Goal: Task Accomplishment & Management: Use online tool/utility

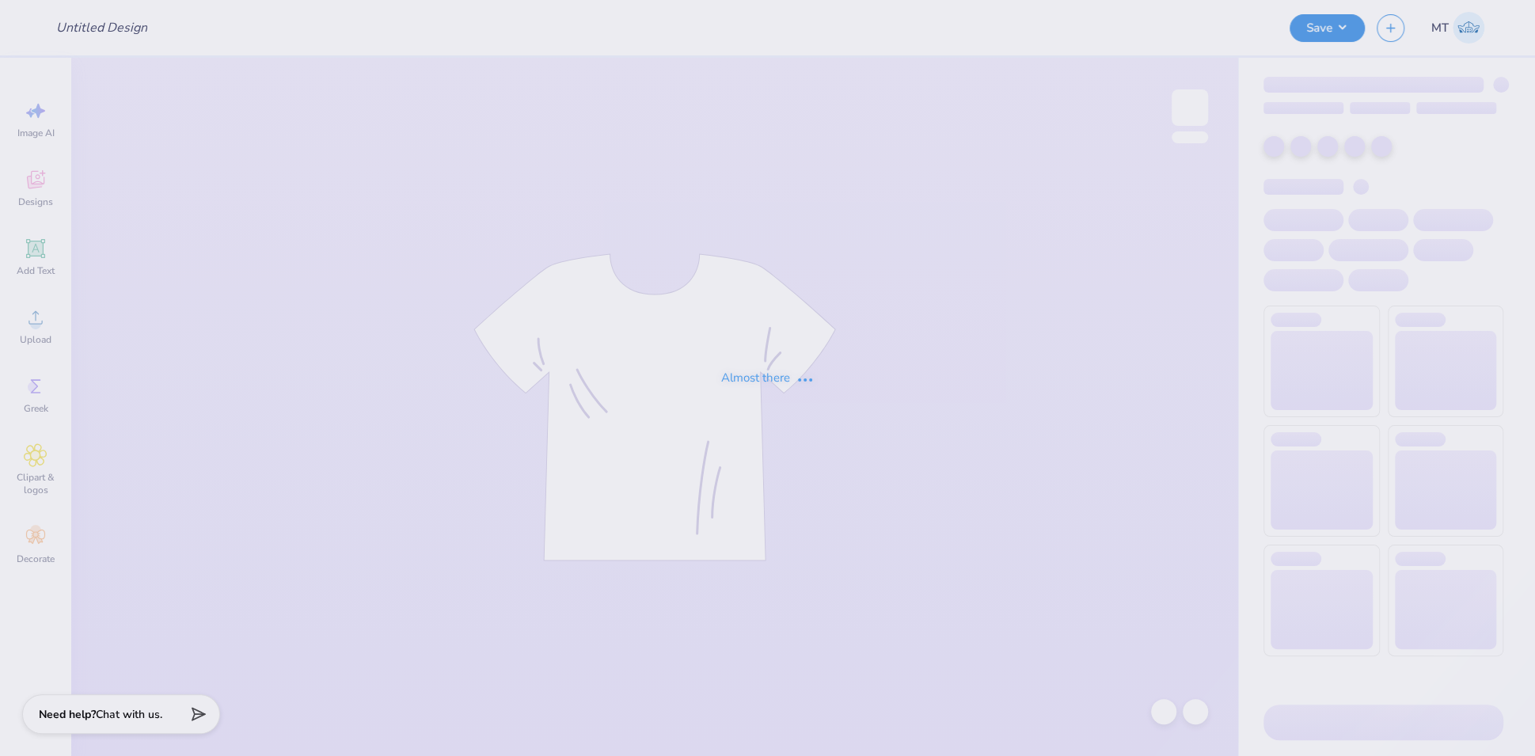
type input "FPS239396"
type input "FPS239483"
type input "FPS239749"
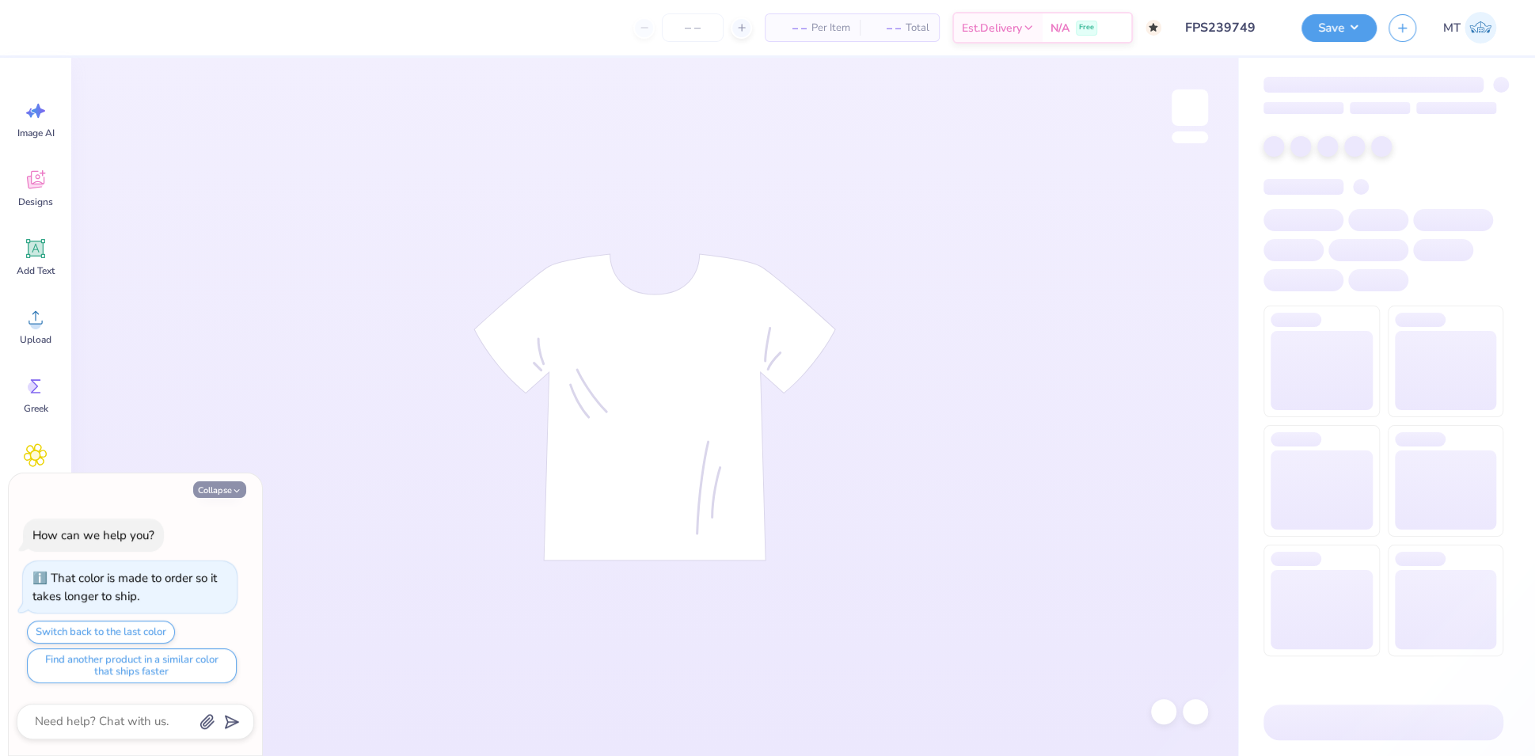
click at [227, 490] on button "Collapse" at bounding box center [219, 489] width 53 height 17
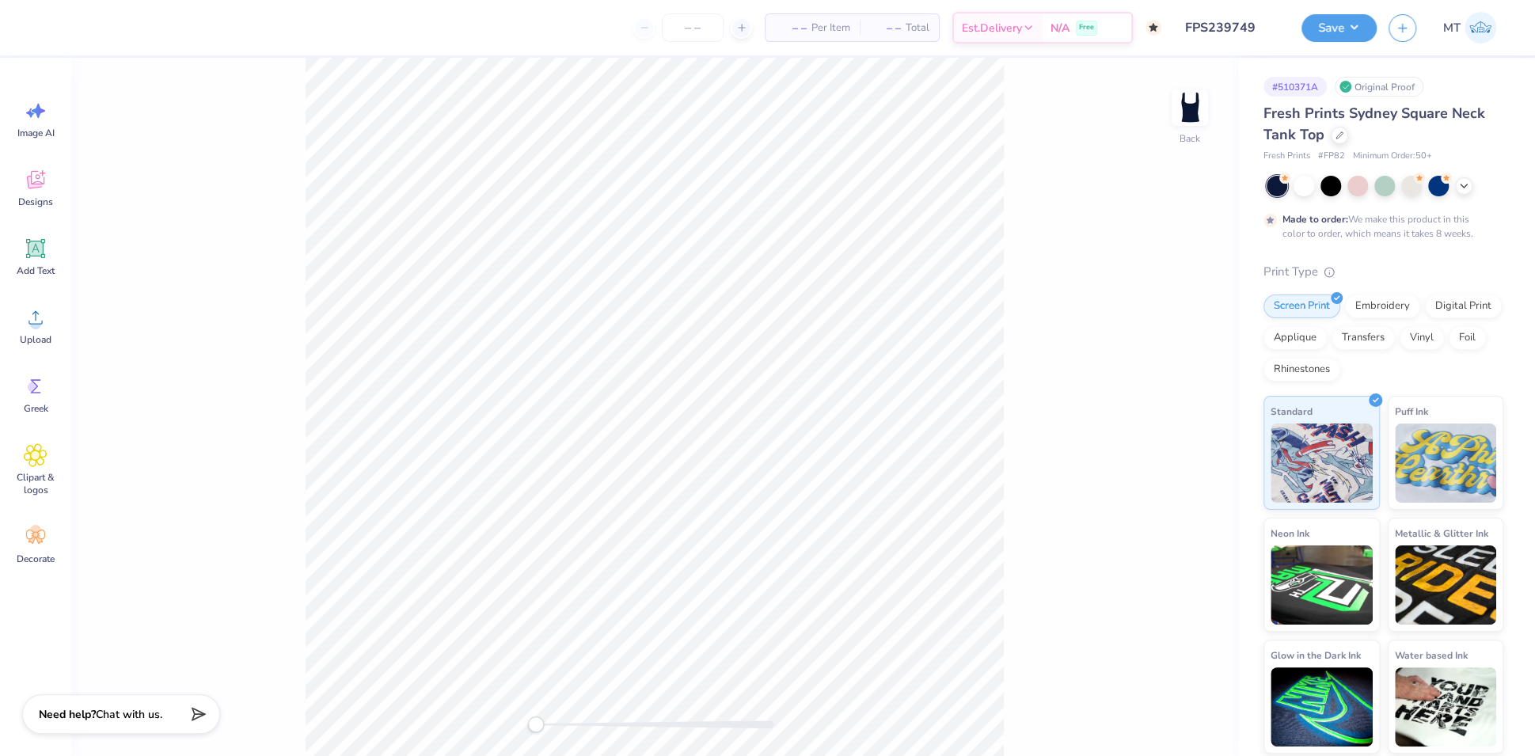
type textarea "x"
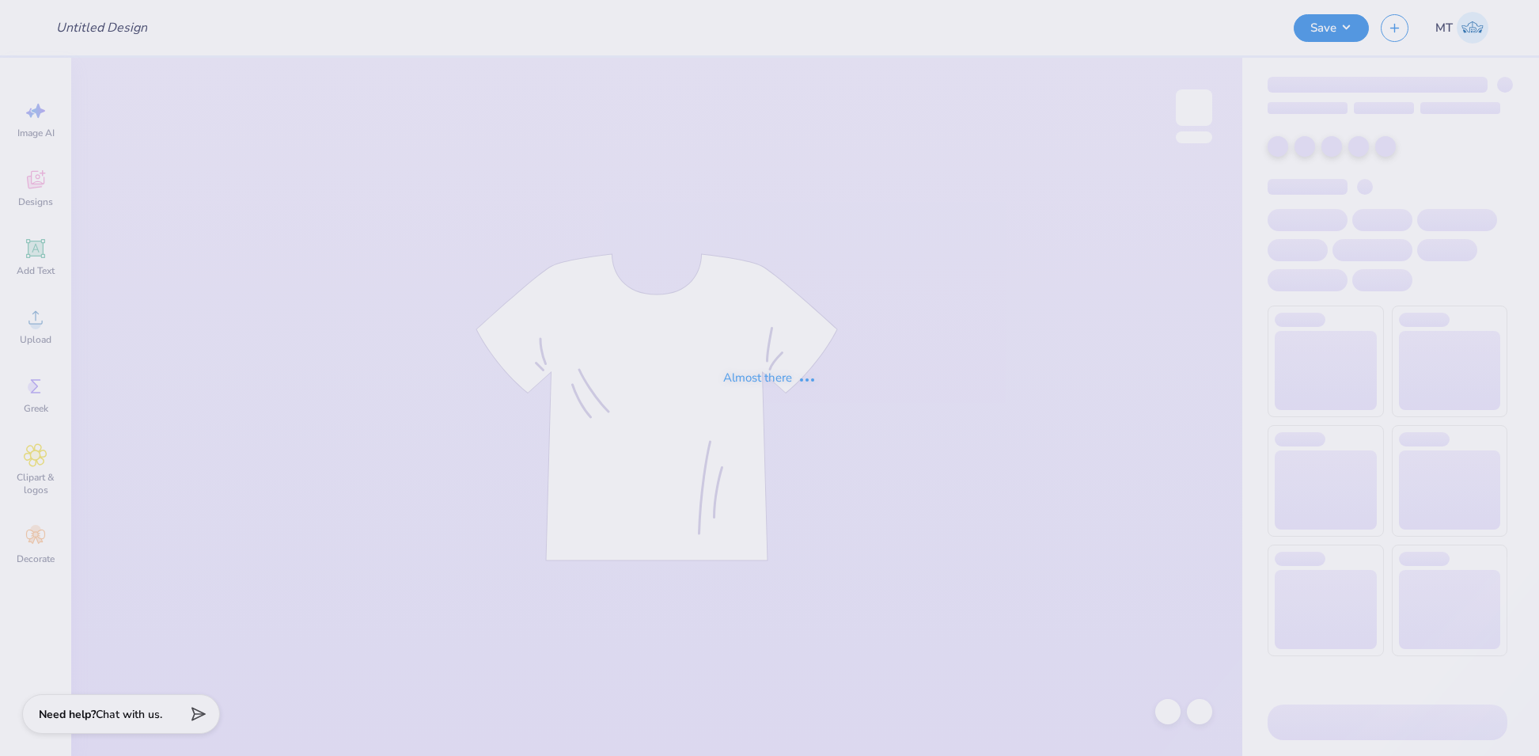
type input "FPS239346"
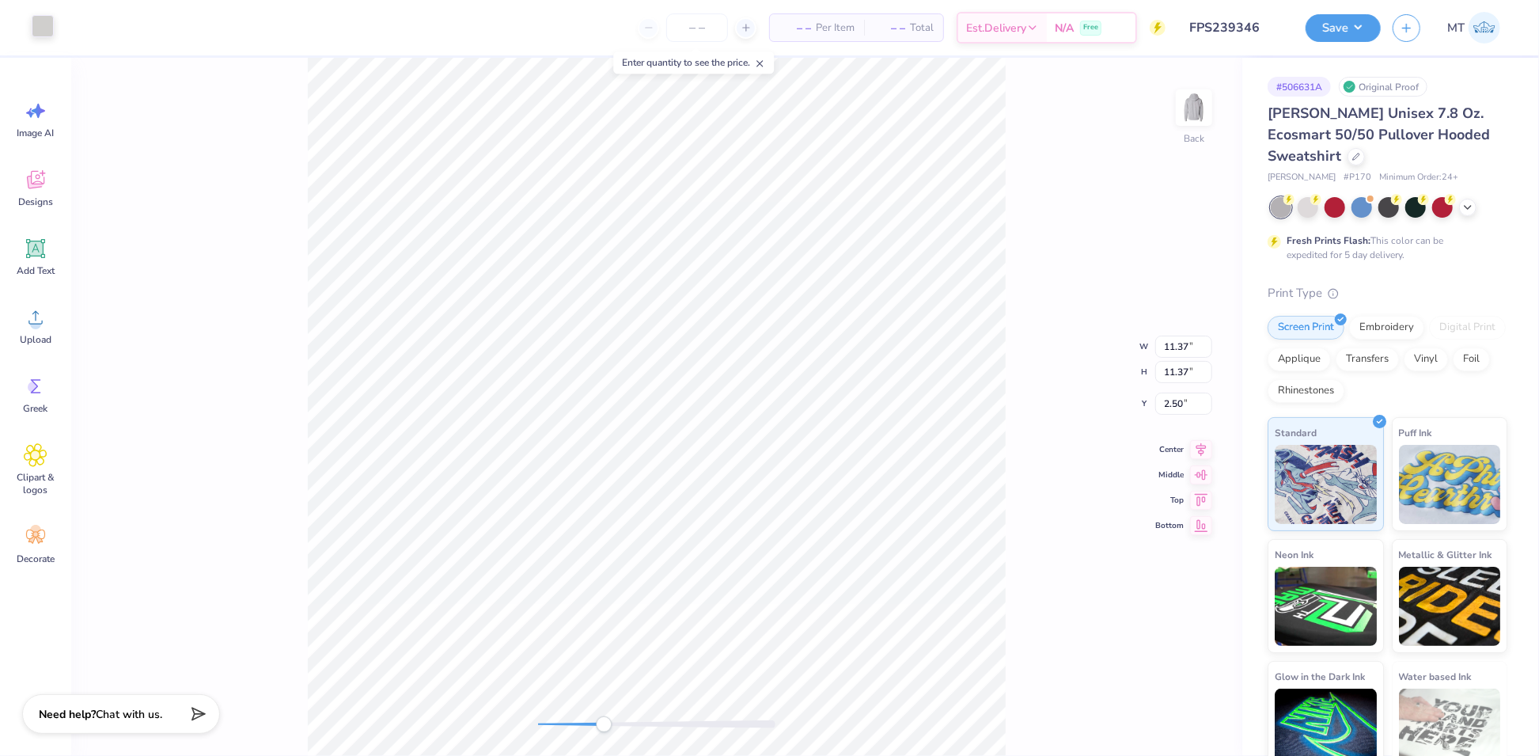
click at [47, 29] on div at bounding box center [43, 26] width 22 height 22
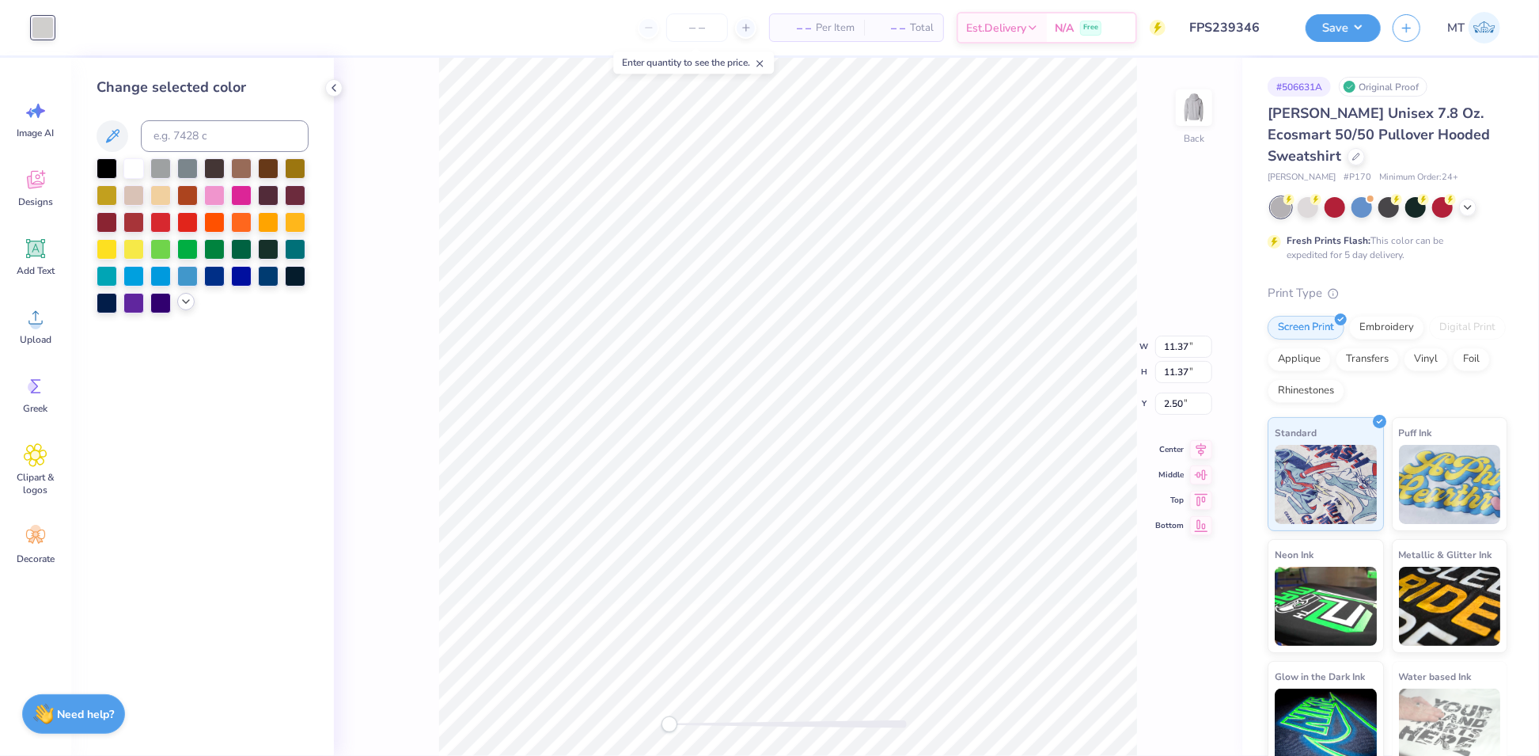
click at [191, 304] on icon at bounding box center [186, 301] width 13 height 13
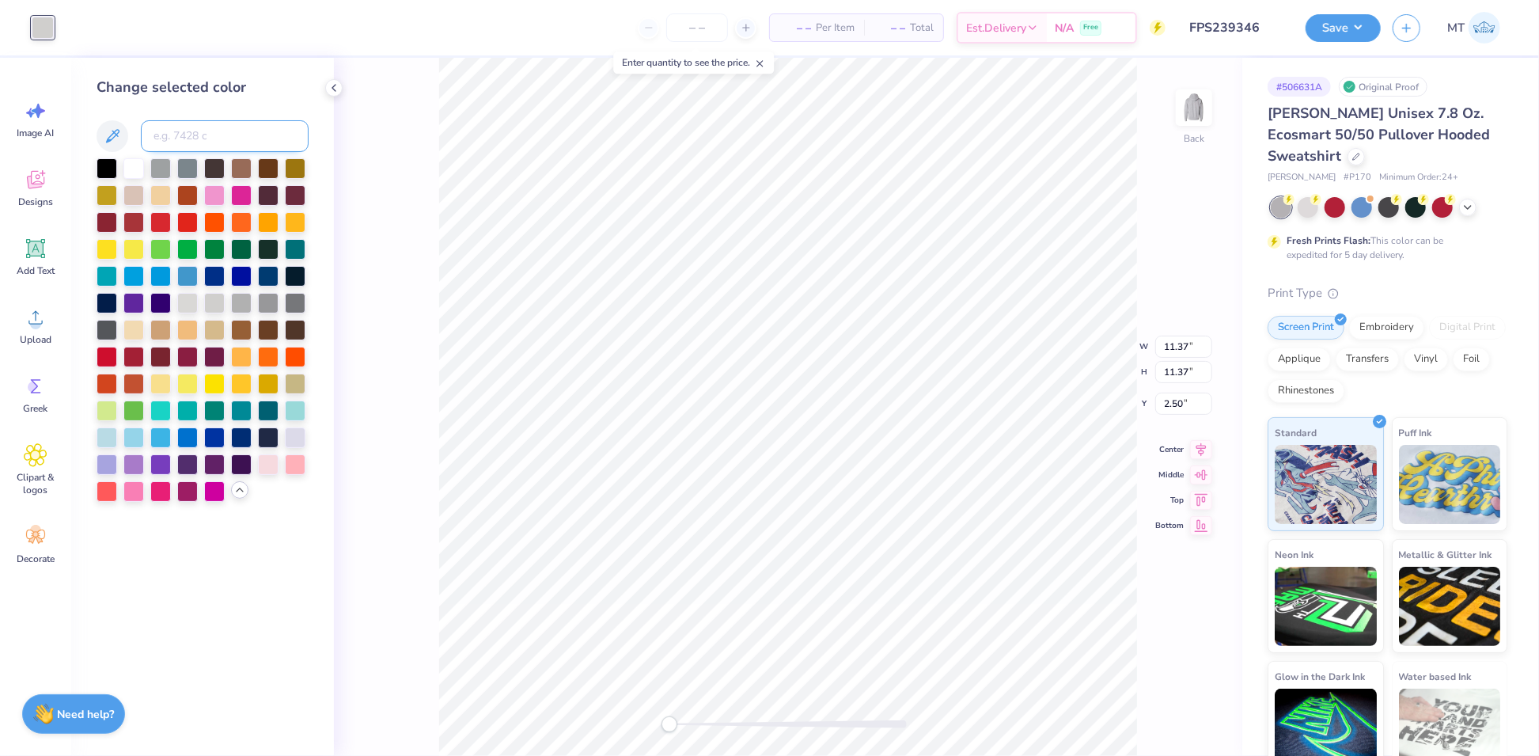
click at [221, 138] on input at bounding box center [225, 136] width 168 height 32
click at [220, 139] on input "Cool Gr" at bounding box center [225, 136] width 168 height 32
type input "Cool Gray 3"
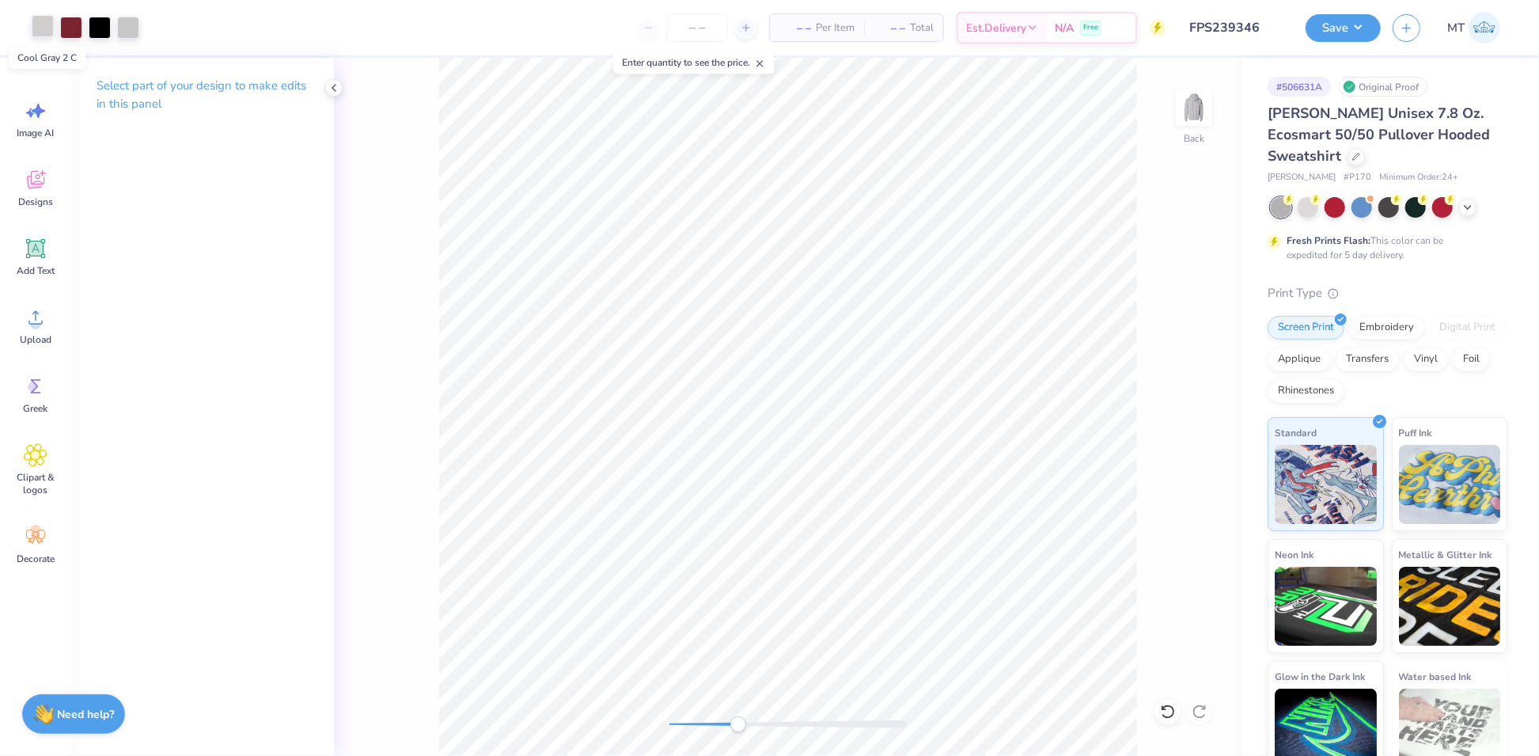
click at [47, 31] on div at bounding box center [43, 26] width 22 height 22
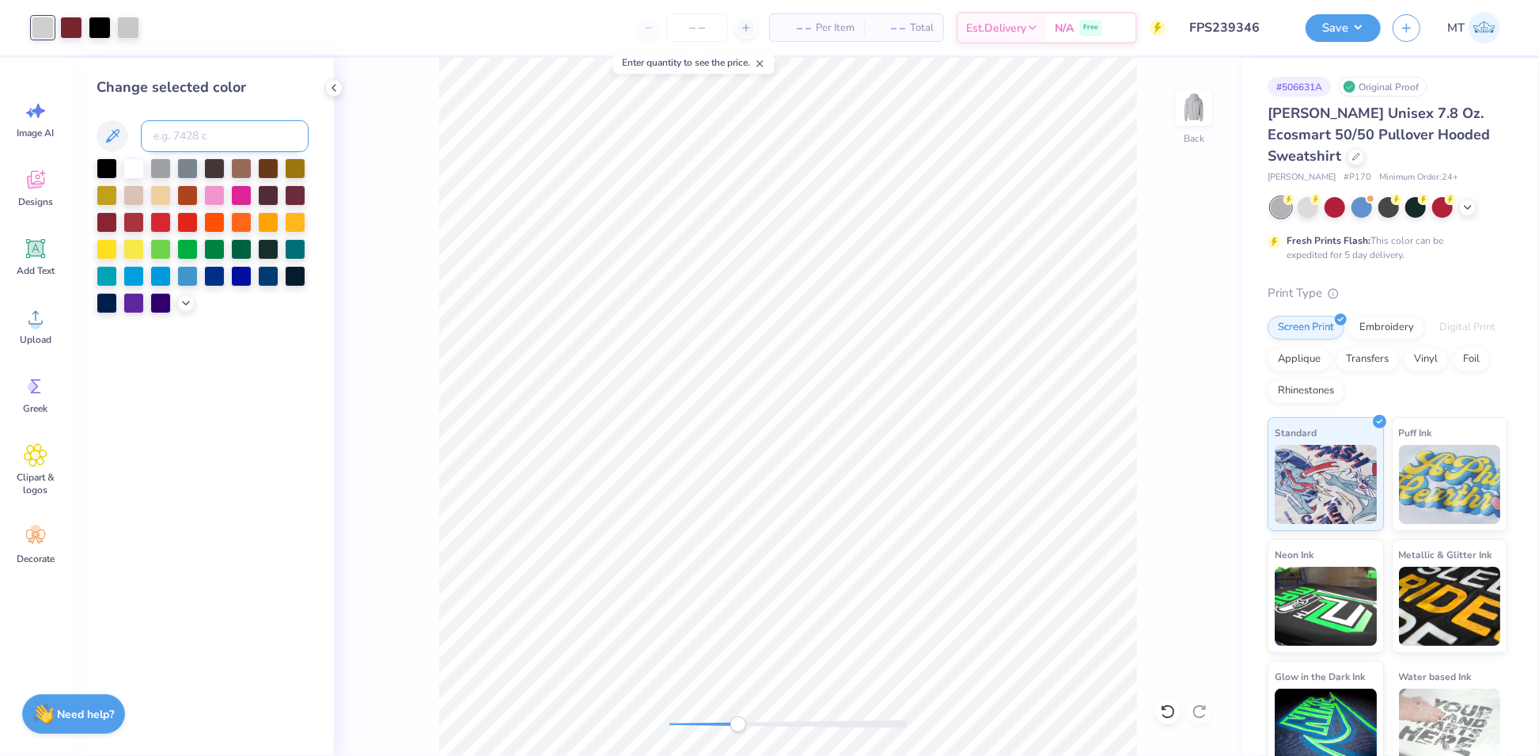
click at [244, 144] on input at bounding box center [225, 136] width 168 height 32
type input "Cool Gray 3"
click at [204, 137] on input at bounding box center [225, 136] width 168 height 32
type input "Cool Gray 4"
click at [184, 302] on polyline at bounding box center [186, 301] width 6 height 3
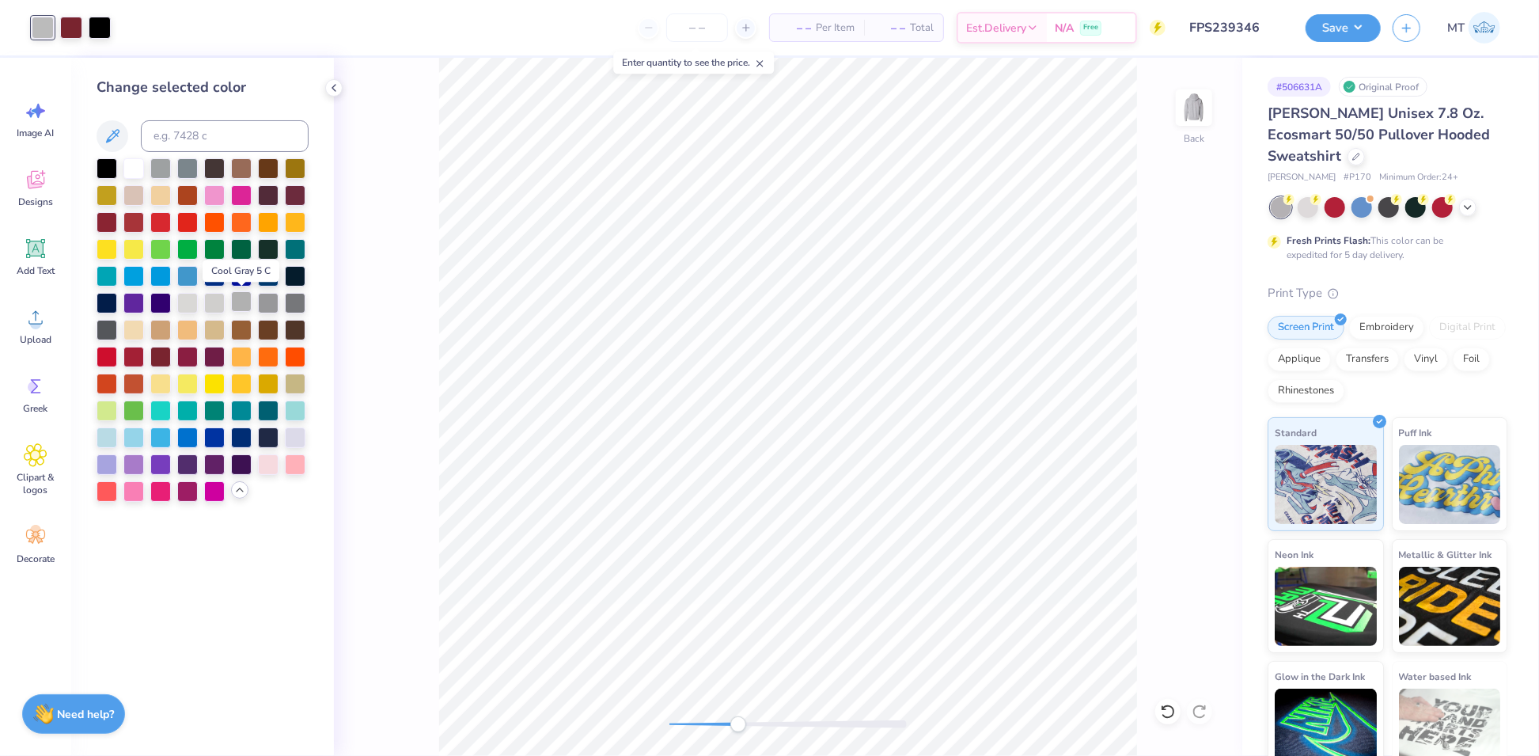
click at [245, 303] on div at bounding box center [241, 301] width 21 height 21
click at [1338, 22] on button "Save" at bounding box center [1343, 26] width 75 height 28
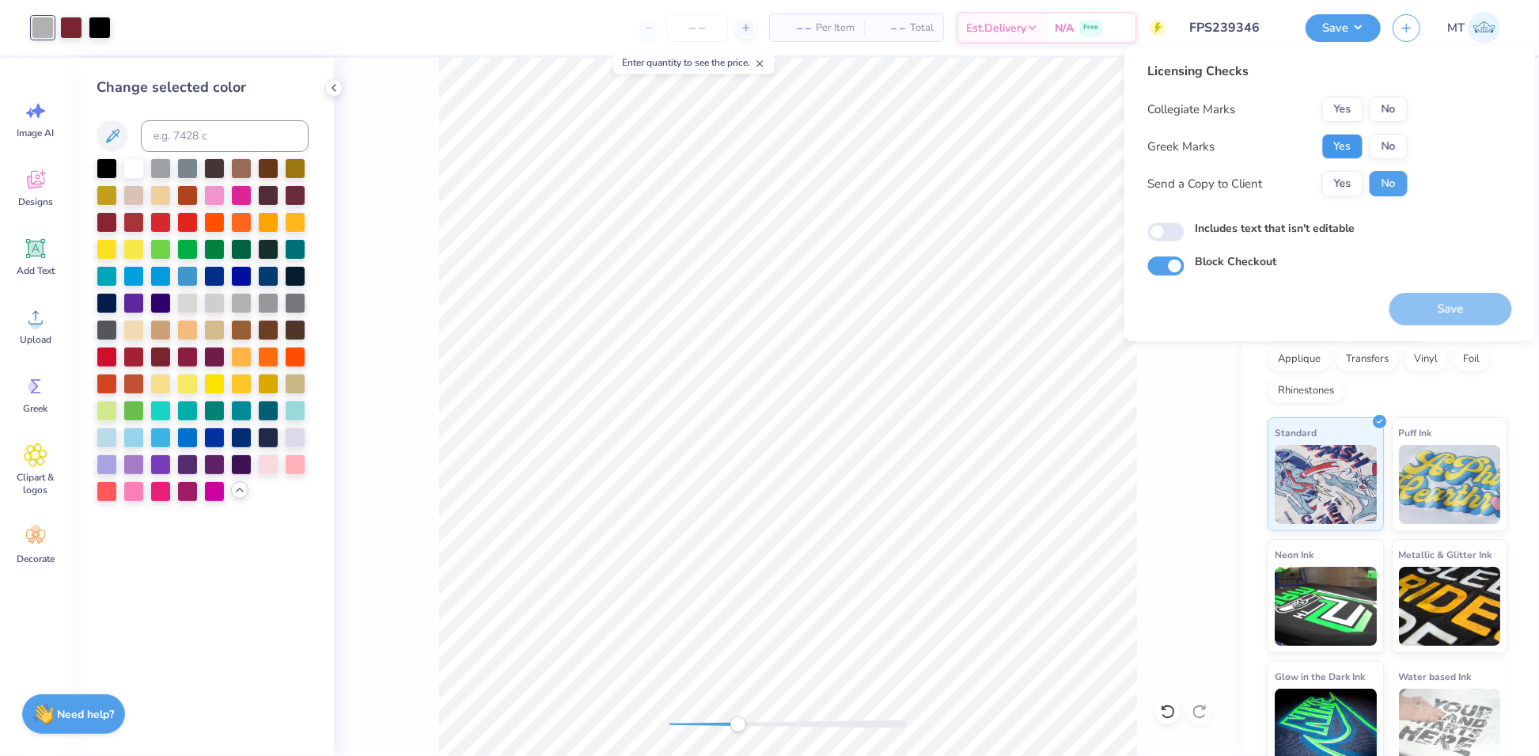
click at [1345, 139] on button "Yes" at bounding box center [1343, 146] width 41 height 25
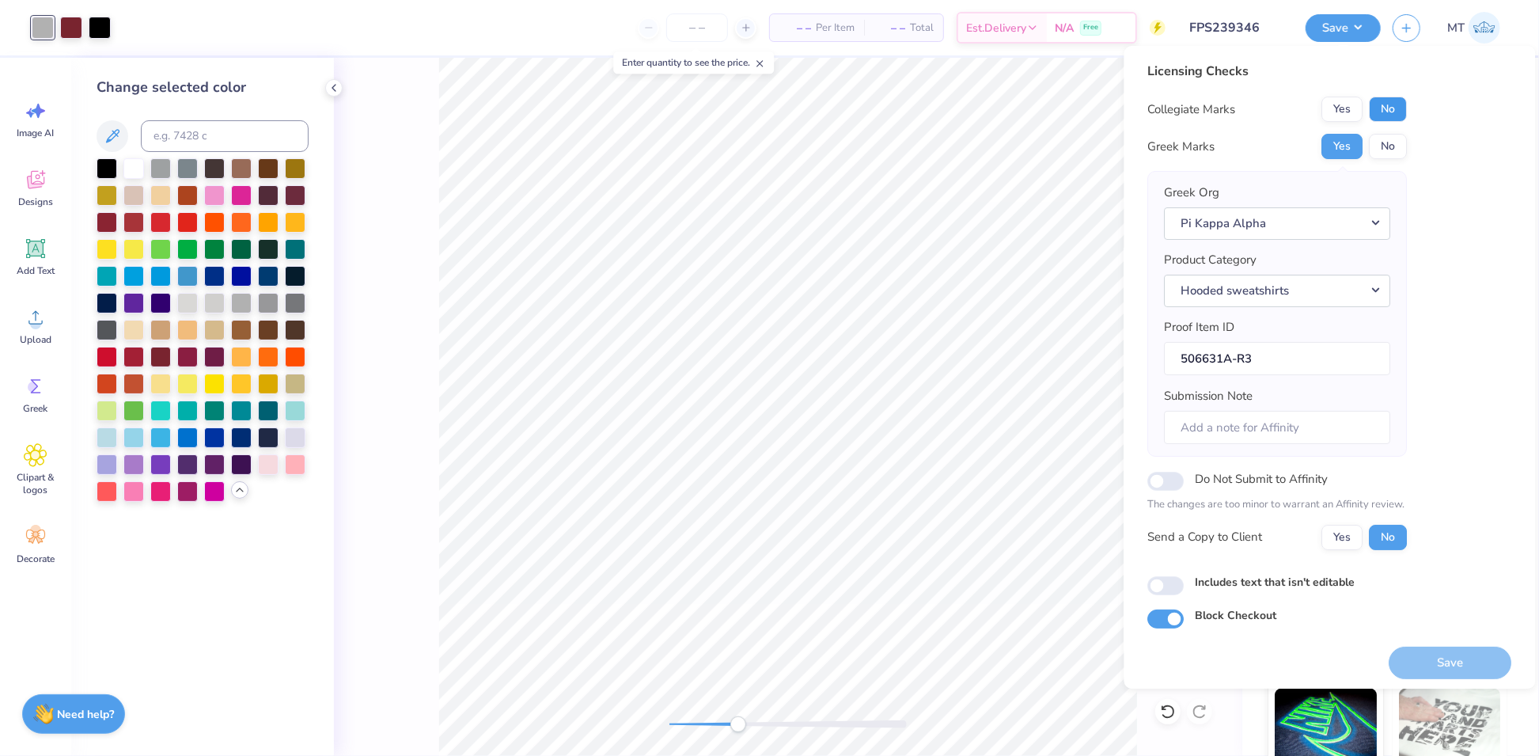
click at [1392, 102] on button "No" at bounding box center [1389, 109] width 38 height 25
click at [1465, 659] on button "Save" at bounding box center [1451, 663] width 123 height 32
